Goal: Use online tool/utility: Utilize a website feature to perform a specific function

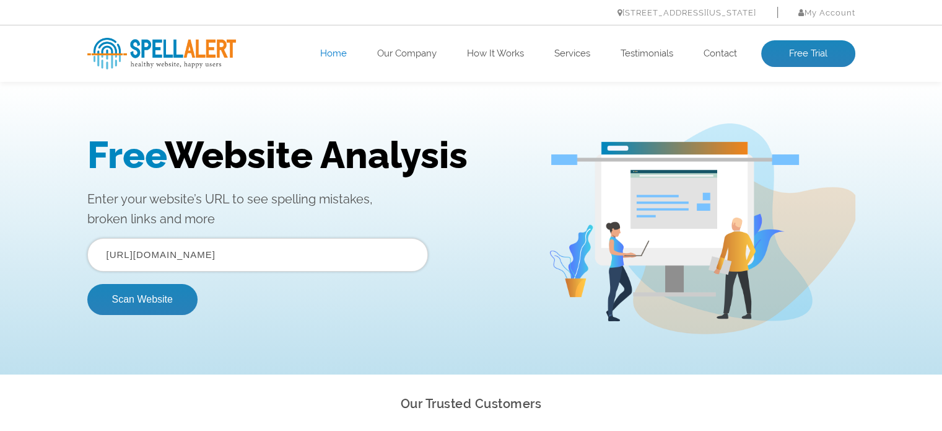
drag, startPoint x: 300, startPoint y: 259, endPoint x: 1, endPoint y: 261, distance: 299.8
click at [1, 261] on div "Free Website Analysis Enter your website’s URL to see spelling mistakes, broken…" at bounding box center [471, 228] width 942 height 291
paste input "[DOMAIN_NAME][URL]"
click at [128, 292] on button "Scan Website" at bounding box center [142, 299] width 110 height 31
click at [222, 259] on input "text" at bounding box center [257, 254] width 341 height 33
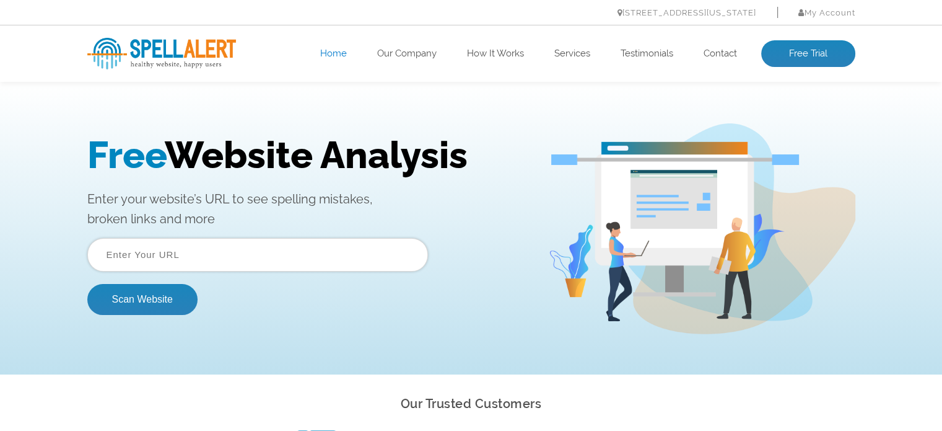
paste input "[URL][DOMAIN_NAME]"
drag, startPoint x: 328, startPoint y: 252, endPoint x: 291, endPoint y: 259, distance: 37.2
click at [291, 259] on input "[URL][DOMAIN_NAME]" at bounding box center [257, 254] width 341 height 33
drag, startPoint x: 136, startPoint y: 257, endPoint x: 2, endPoint y: 265, distance: 134.0
click at [2, 265] on div "Free Website Analysis Enter your website’s URL to see spelling mistakes, broken…" at bounding box center [471, 228] width 942 height 291
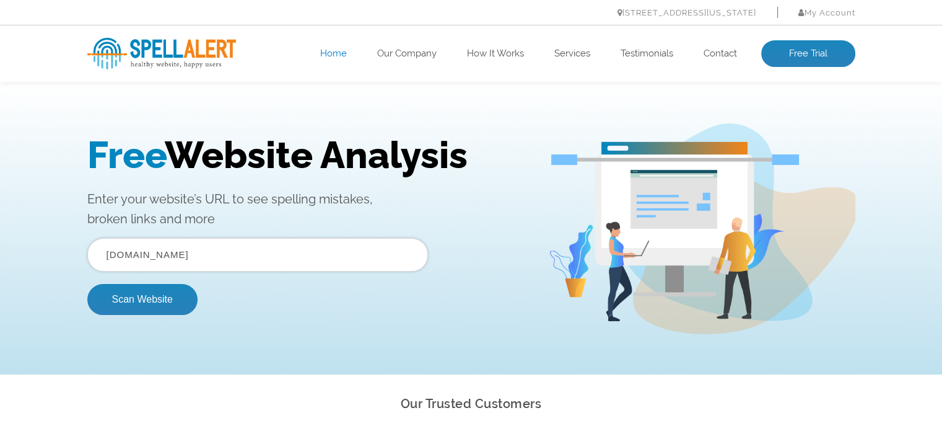
click at [87, 284] on button "Scan Website" at bounding box center [142, 299] width 110 height 31
click at [228, 262] on input "text" at bounding box center [257, 254] width 341 height 33
click at [169, 294] on button "Scan Website" at bounding box center [142, 299] width 110 height 31
drag, startPoint x: 266, startPoint y: 253, endPoint x: 0, endPoint y: 279, distance: 267.6
click at [0, 279] on div "Free Website Analysis Enter your website’s URL to see spelling mistakes, broken…" at bounding box center [471, 228] width 942 height 291
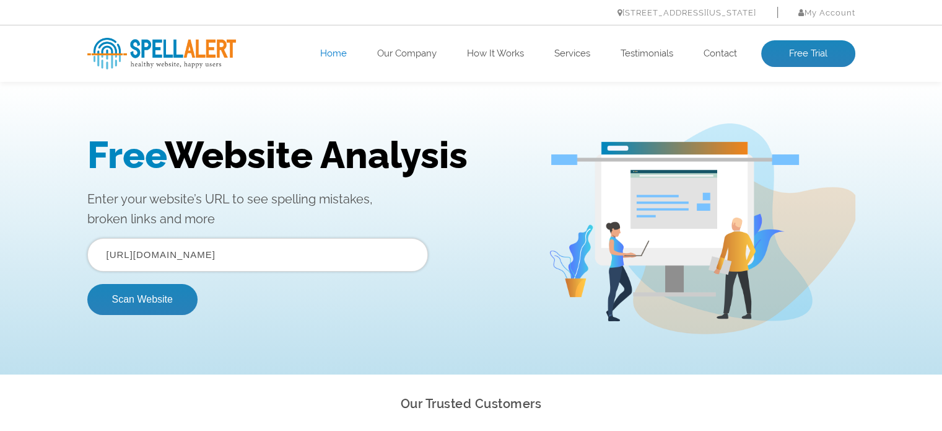
drag, startPoint x: 278, startPoint y: 250, endPoint x: 0, endPoint y: 293, distance: 280.9
click at [0, 293] on div "Free Website Analysis Enter your website’s URL to see spelling mistakes, broken…" at bounding box center [471, 228] width 942 height 291
paste input "https://multiresearchjournal.theviews.in/"
click at [115, 299] on button "Scan Website" at bounding box center [142, 299] width 110 height 31
click at [191, 257] on input "text" at bounding box center [257, 254] width 341 height 33
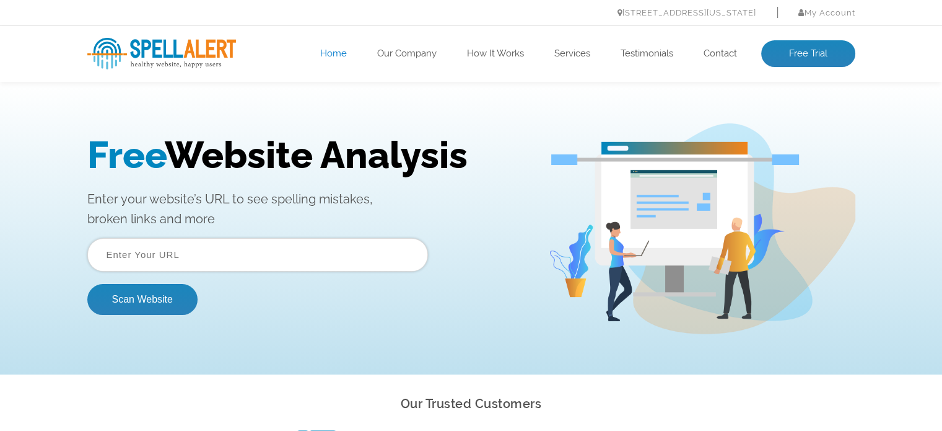
paste input "https://multiresearchjournal.theviews.in/"
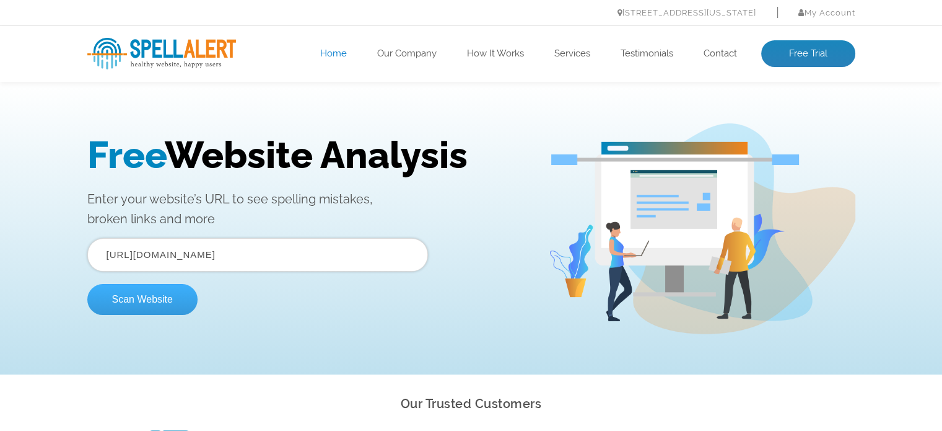
click at [184, 294] on button "Scan Website" at bounding box center [142, 299] width 110 height 31
click at [218, 247] on input "text" at bounding box center [257, 254] width 341 height 33
paste input "https://multiresearchjournal.theviews.in/"
type input "https://multiresearchjournal.theviews.in/"
click at [183, 294] on button "Scan Website" at bounding box center [142, 299] width 110 height 31
